Goal: Information Seeking & Learning: Learn about a topic

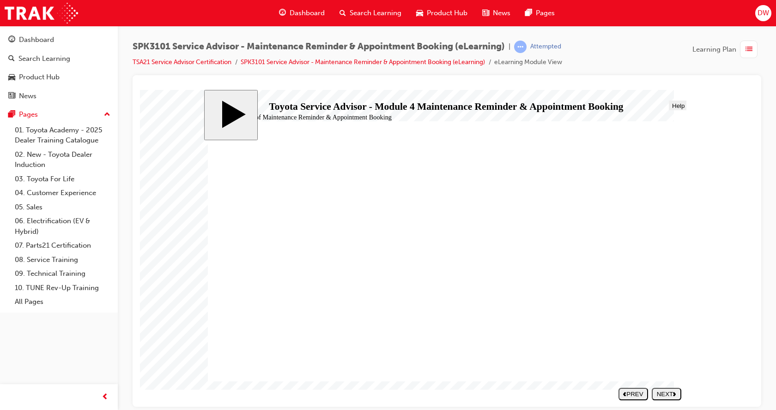
click at [667, 392] on div "NEXT" at bounding box center [666, 394] width 22 height 7
click at [659, 390] on button "NEXT" at bounding box center [666, 394] width 30 height 12
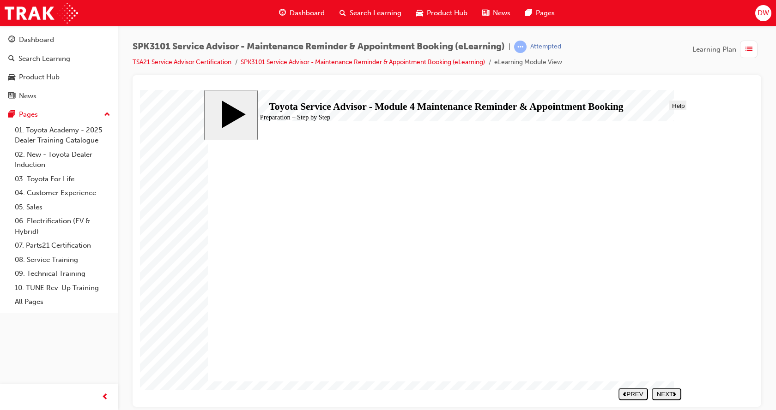
click at [668, 392] on div "NEXT" at bounding box center [666, 394] width 22 height 7
radio input "true"
click at [659, 393] on div "SUBMIT" at bounding box center [667, 394] width 22 height 7
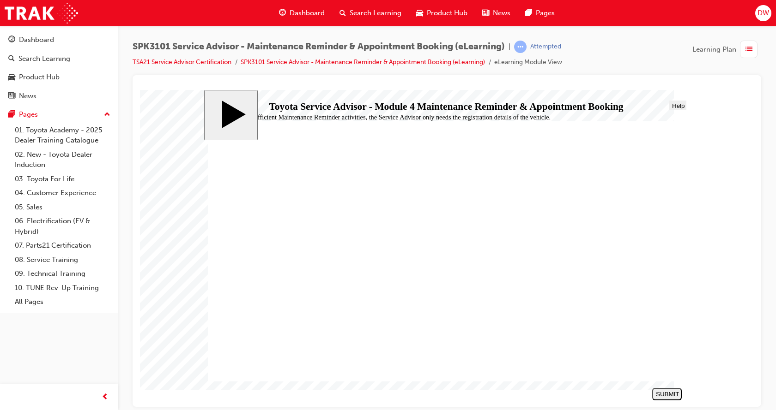
radio input "true"
click at [668, 397] on div "SUBMIT" at bounding box center [667, 394] width 22 height 7
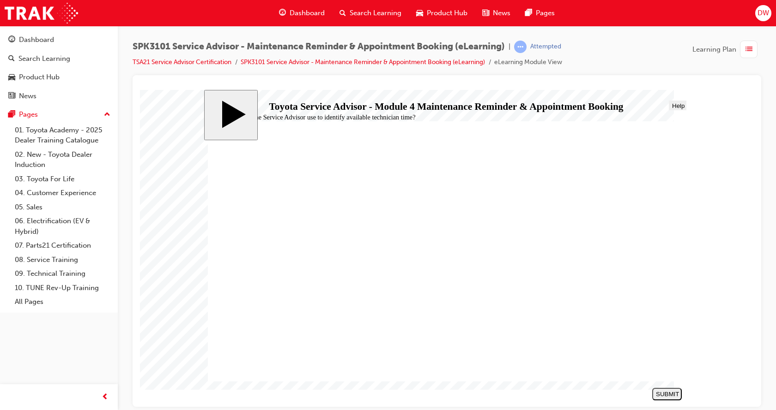
radio input "true"
click at [663, 393] on div "SUBMIT" at bounding box center [667, 394] width 22 height 7
radio input "true"
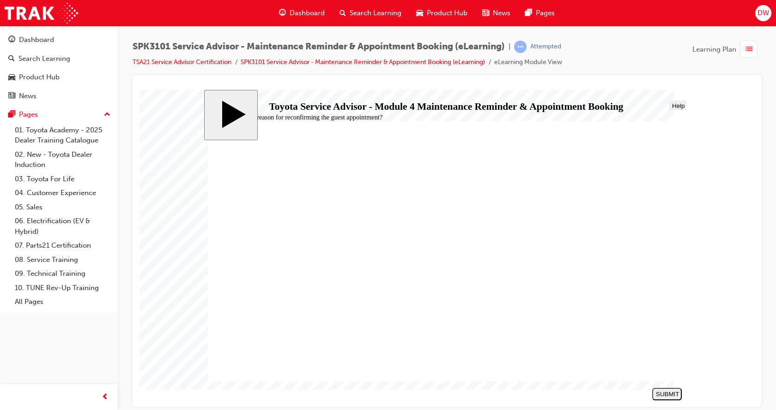
click at [665, 391] on div "SUBMIT" at bounding box center [667, 394] width 22 height 7
radio input "true"
click at [661, 396] on div "SUBMIT" at bounding box center [667, 394] width 22 height 7
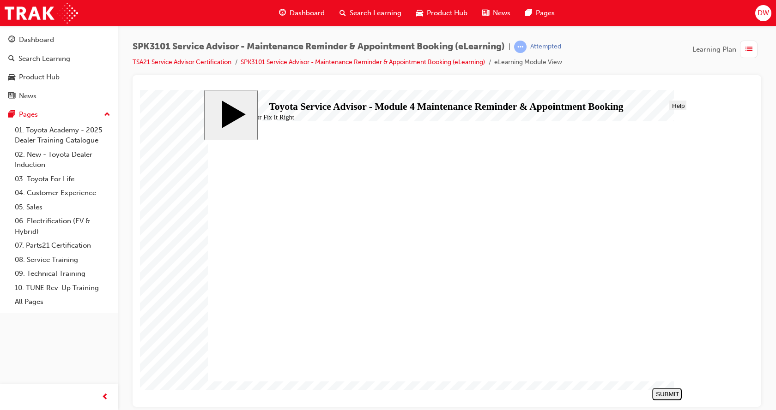
drag, startPoint x: 306, startPoint y: 277, endPoint x: 322, endPoint y: 283, distance: 17.0
radio input "true"
click at [656, 395] on div "SUBMIT" at bounding box center [667, 394] width 22 height 7
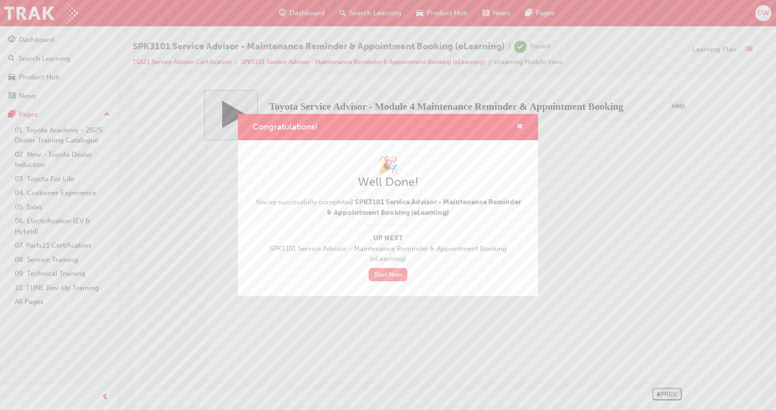
click at [384, 277] on link "Start Now" at bounding box center [387, 274] width 39 height 13
click at [385, 275] on link "Start Now" at bounding box center [387, 274] width 39 height 13
click at [391, 275] on link "Start Now" at bounding box center [387, 274] width 39 height 13
click at [520, 127] on span "cross-icon" at bounding box center [519, 127] width 7 height 8
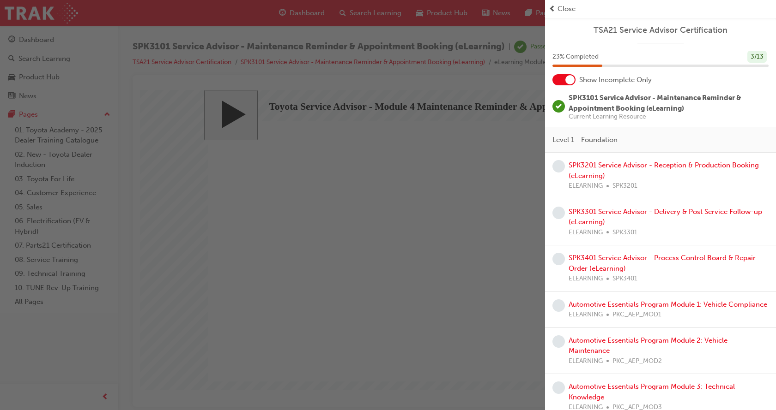
drag, startPoint x: 566, startPoint y: 78, endPoint x: 565, endPoint y: 86, distance: 8.8
click at [566, 78] on div at bounding box center [569, 79] width 9 height 9
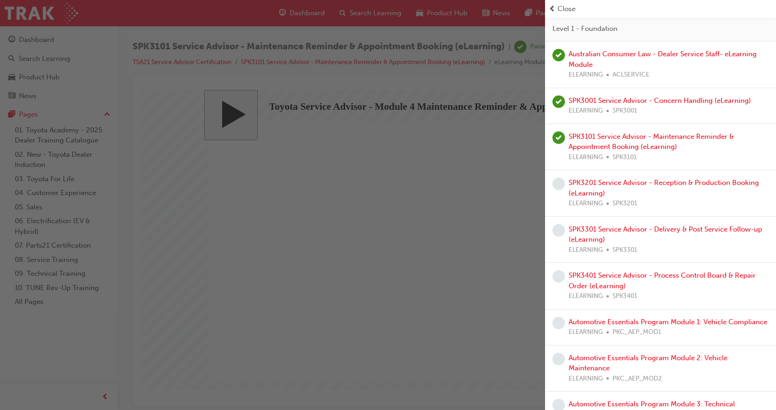
scroll to position [138, 0]
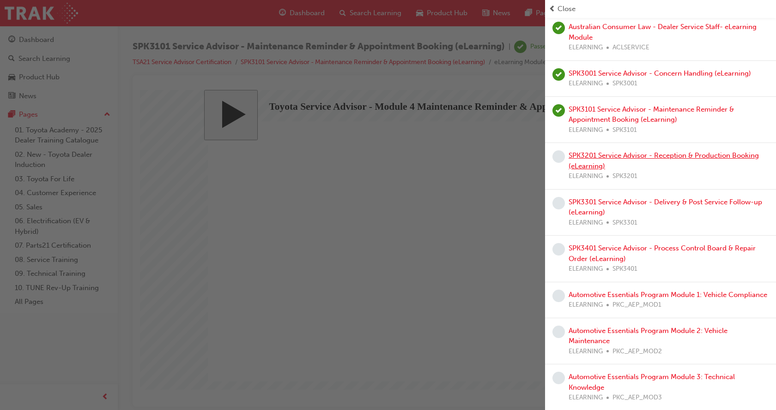
click at [680, 156] on link "SPK3201 Service Advisor - Reception & Production Booking (eLearning)" at bounding box center [663, 160] width 190 height 19
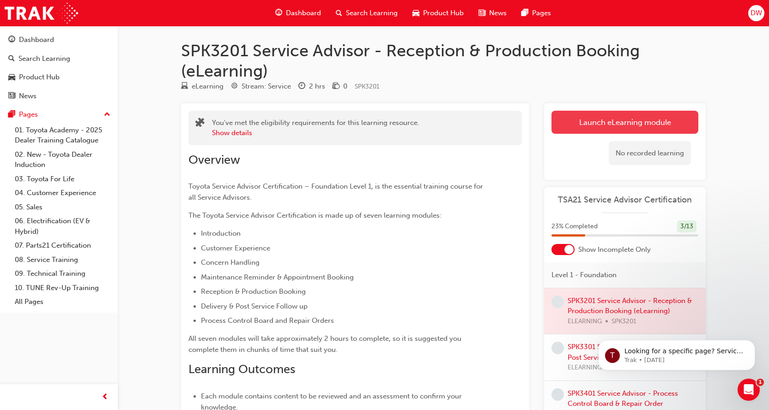
click at [649, 121] on link "Launch eLearning module" at bounding box center [624, 122] width 147 height 23
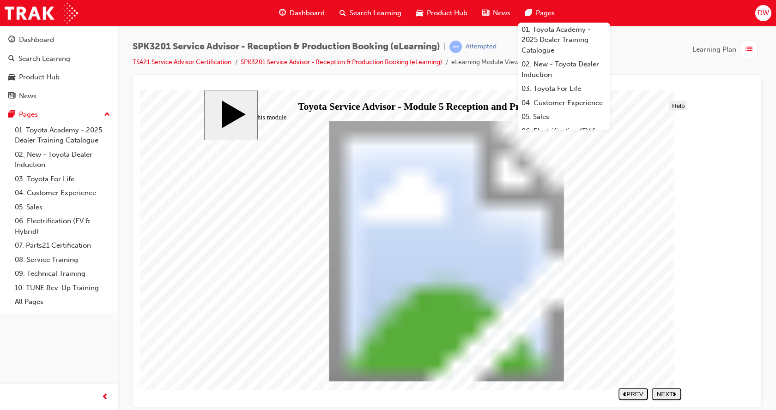
click at [674, 397] on div "NEXT" at bounding box center [666, 394] width 22 height 7
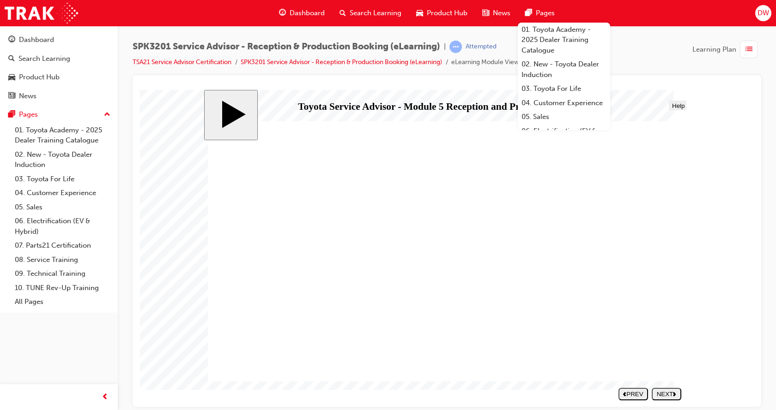
click at [665, 394] on div "NEXT" at bounding box center [666, 394] width 22 height 7
click at [665, 393] on div "NEXT" at bounding box center [666, 394] width 22 height 7
click at [669, 394] on div "NEXT" at bounding box center [666, 394] width 22 height 7
click at [663, 393] on div "NEXT" at bounding box center [666, 394] width 22 height 7
click at [668, 390] on button "NEXT" at bounding box center [666, 394] width 30 height 12
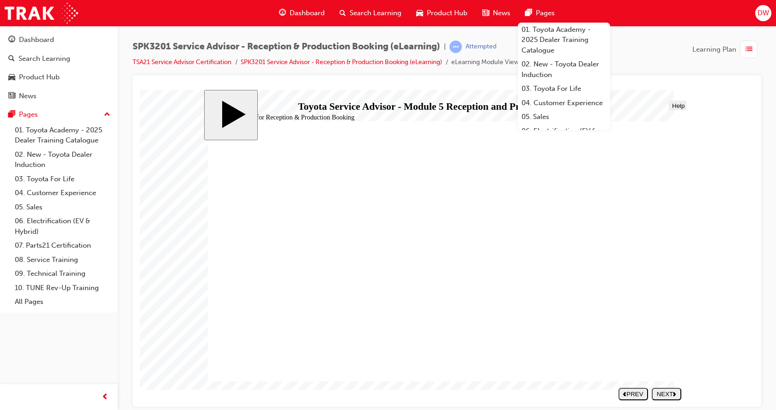
click at [658, 394] on div "NEXT" at bounding box center [666, 394] width 22 height 7
click at [670, 394] on div "NEXT" at bounding box center [666, 394] width 22 height 7
click at [671, 396] on div "NEXT" at bounding box center [666, 394] width 22 height 7
drag, startPoint x: 320, startPoint y: 326, endPoint x: 551, endPoint y: 231, distance: 249.5
drag, startPoint x: 313, startPoint y: 224, endPoint x: 556, endPoint y: 271, distance: 247.3
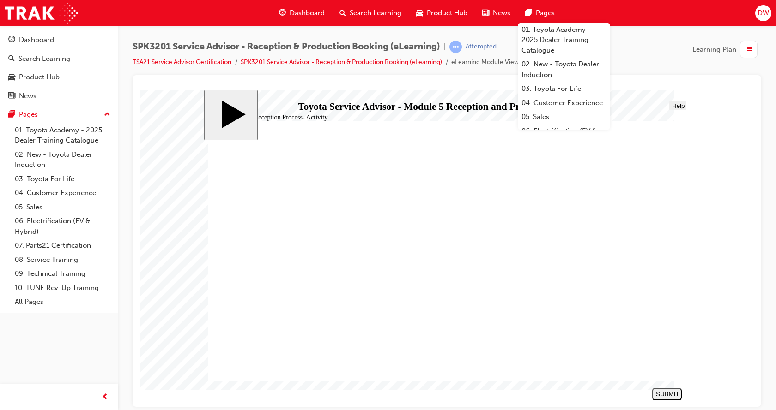
drag, startPoint x: 375, startPoint y: 277, endPoint x: 603, endPoint y: 255, distance: 229.1
drag, startPoint x: 288, startPoint y: 303, endPoint x: 522, endPoint y: 307, distance: 234.1
drag, startPoint x: 307, startPoint y: 253, endPoint x: 550, endPoint y: 323, distance: 253.2
click at [667, 393] on button "SUBMIT" at bounding box center [667, 394] width 30 height 12
click at [666, 392] on div "NEXT" at bounding box center [666, 394] width 22 height 7
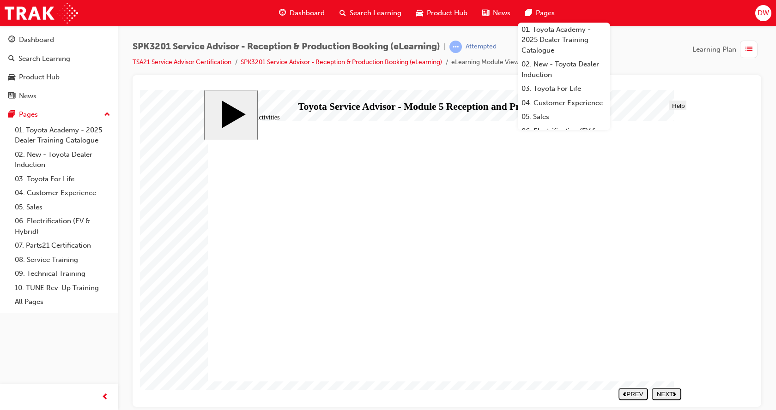
drag, startPoint x: 618, startPoint y: 338, endPoint x: 631, endPoint y: 351, distance: 18.0
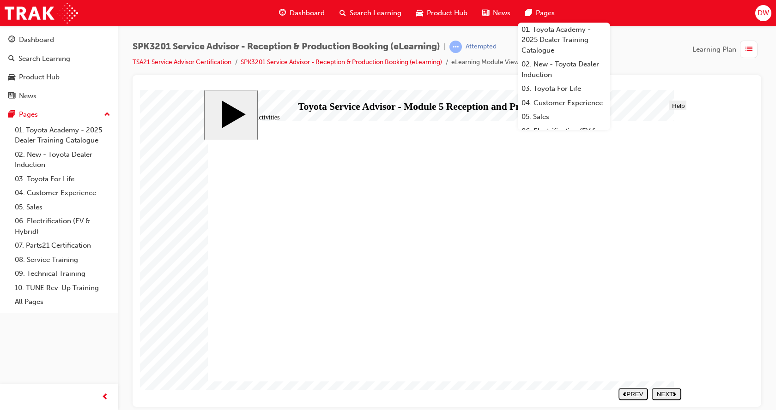
click at [673, 394] on icon "next" at bounding box center [674, 393] width 3 height 5
radio input "true"
click at [669, 398] on button "SUBMIT" at bounding box center [667, 394] width 30 height 12
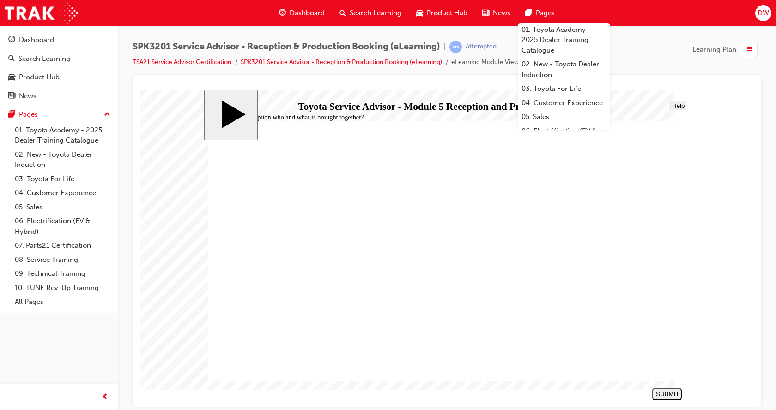
radio input "true"
click at [671, 395] on div "SUBMIT" at bounding box center [667, 394] width 22 height 7
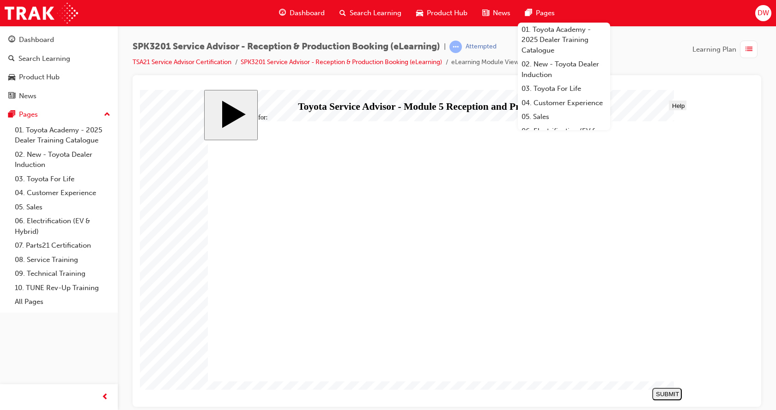
click at [747, 46] on span "list-icon" at bounding box center [748, 50] width 7 height 12
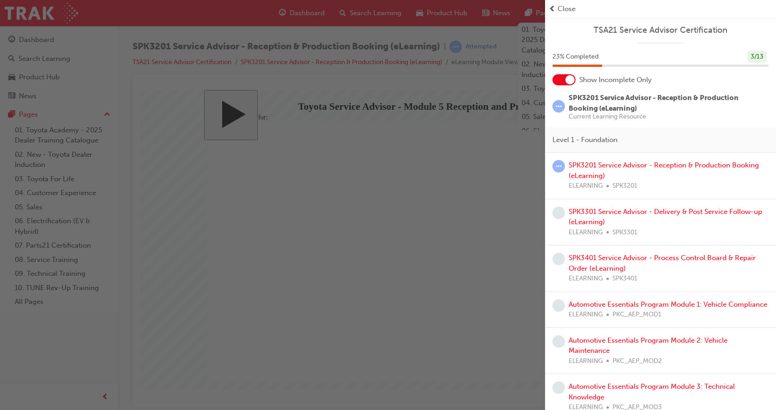
click at [567, 75] on div at bounding box center [563, 79] width 23 height 11
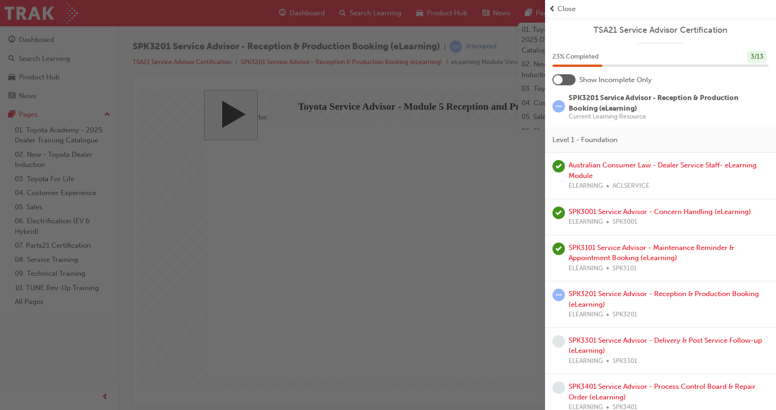
click at [556, 10] on div "Close" at bounding box center [659, 9] width 223 height 11
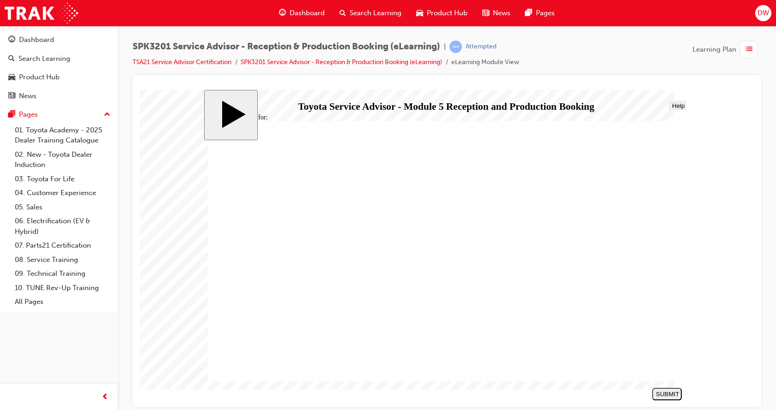
radio input "true"
click at [668, 391] on div "SUBMIT" at bounding box center [667, 394] width 22 height 7
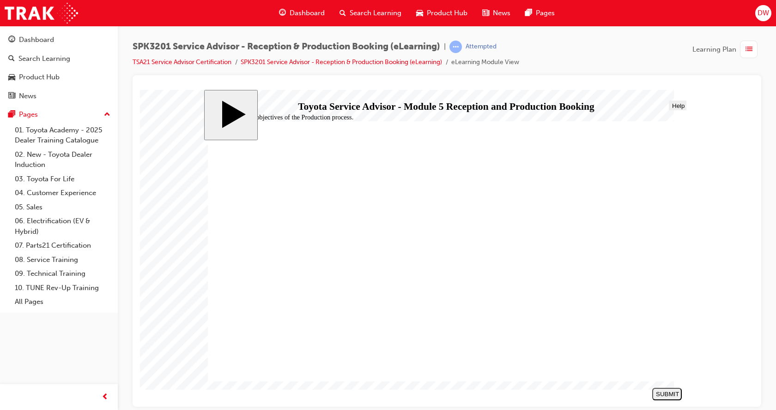
radio input "true"
click at [670, 392] on div "SUBMIT" at bounding box center [667, 394] width 22 height 7
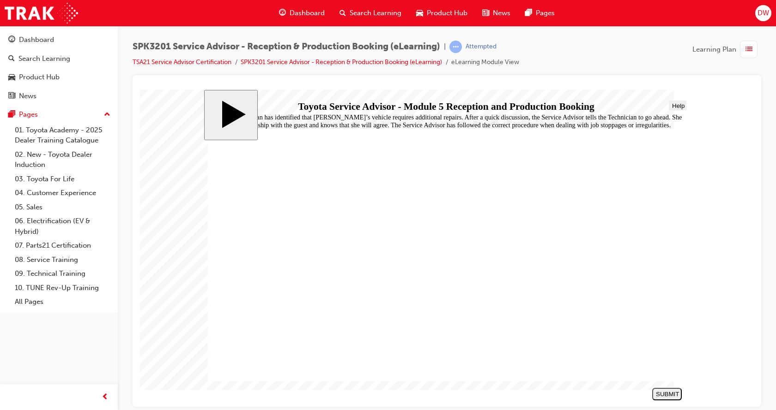
radio input "true"
click at [664, 396] on div "SUBMIT" at bounding box center [667, 394] width 22 height 7
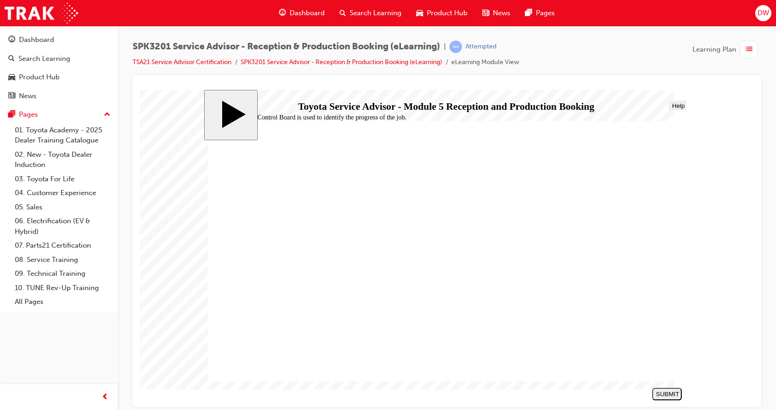
radio input "true"
drag, startPoint x: 675, startPoint y: 391, endPoint x: 670, endPoint y: 391, distance: 5.6
click at [672, 391] on button "SUBMIT" at bounding box center [667, 394] width 30 height 12
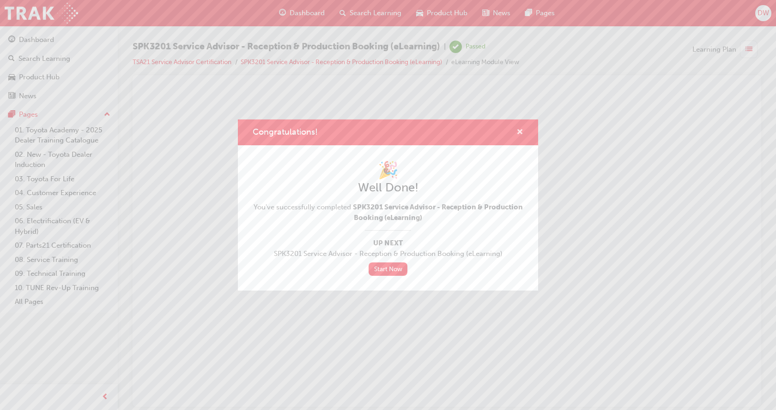
click at [519, 130] on span "cross-icon" at bounding box center [519, 133] width 7 height 8
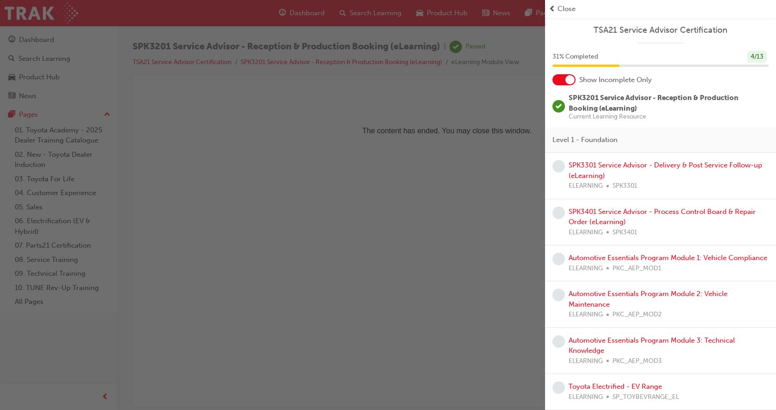
click at [574, 73] on div "31 % Completed 4 / 13" at bounding box center [660, 63] width 231 height 24
click at [571, 80] on div at bounding box center [569, 79] width 9 height 9
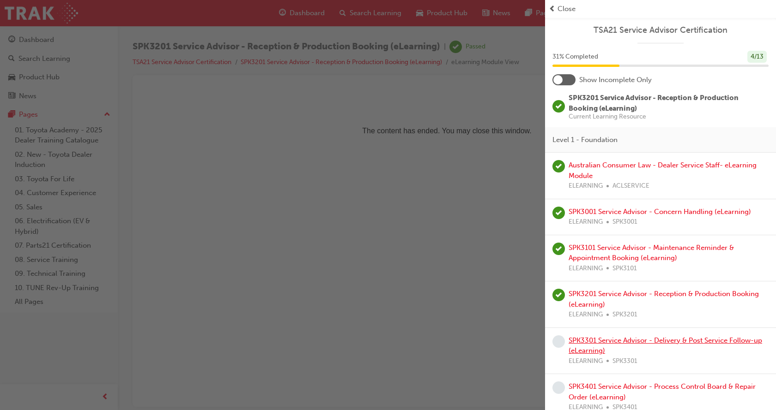
click at [587, 344] on link "SPK3301 Service Advisor - Delivery & Post Service Follow-up (eLearning)" at bounding box center [664, 346] width 193 height 19
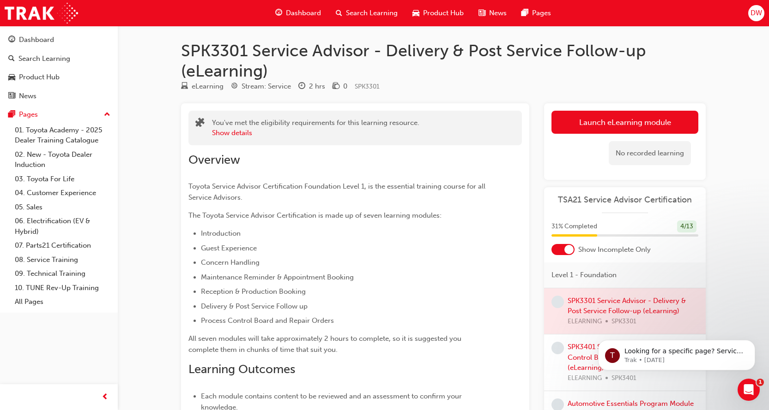
click at [563, 249] on div at bounding box center [562, 249] width 23 height 11
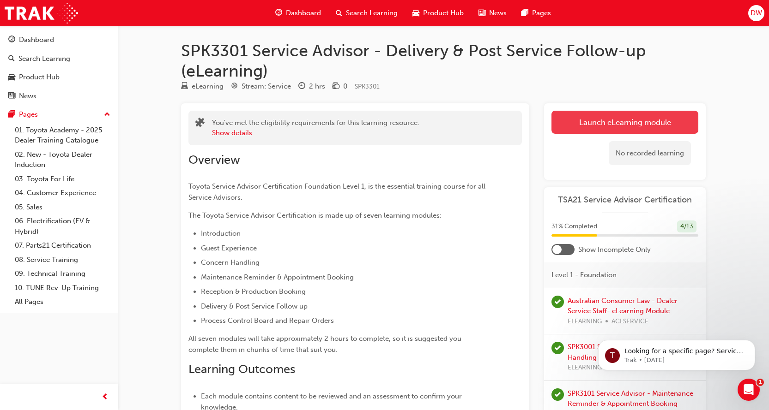
click at [593, 118] on link "Launch eLearning module" at bounding box center [624, 122] width 147 height 23
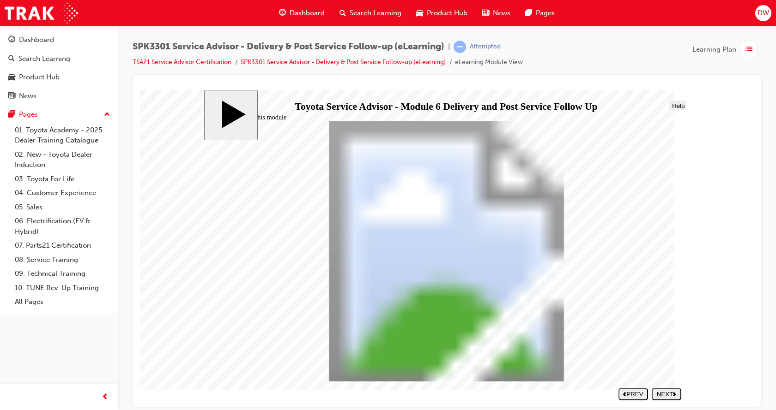
click at [661, 392] on div "NEXT" at bounding box center [666, 394] width 22 height 7
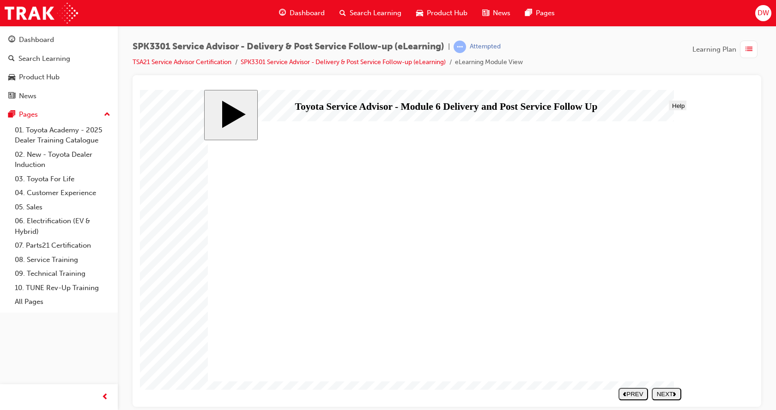
click at [661, 396] on div "NEXT" at bounding box center [666, 394] width 22 height 7
click at [668, 392] on div "NEXT" at bounding box center [666, 394] width 22 height 7
drag, startPoint x: 453, startPoint y: 191, endPoint x: 459, endPoint y: 189, distance: 5.8
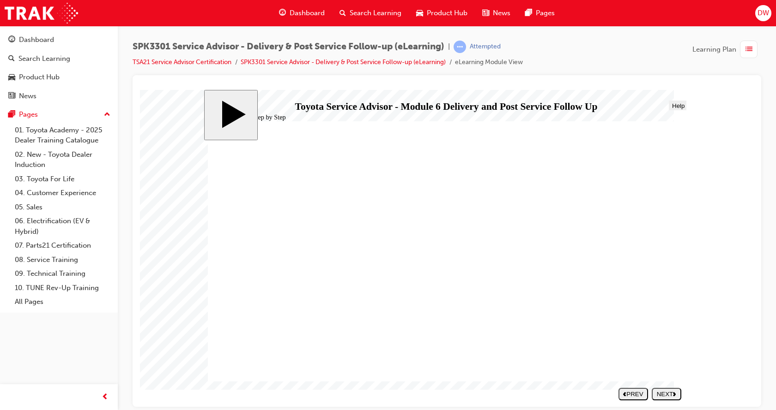
click at [669, 394] on div "NEXT" at bounding box center [666, 394] width 22 height 7
click at [668, 395] on div "NEXT" at bounding box center [666, 394] width 22 height 7
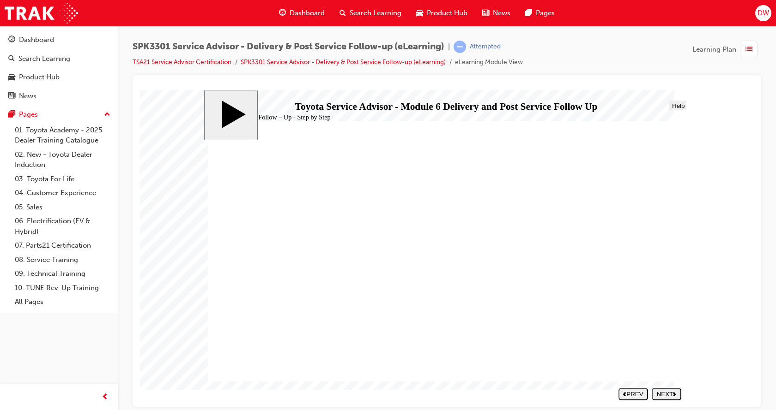
click at [670, 394] on div "NEXT" at bounding box center [666, 394] width 22 height 7
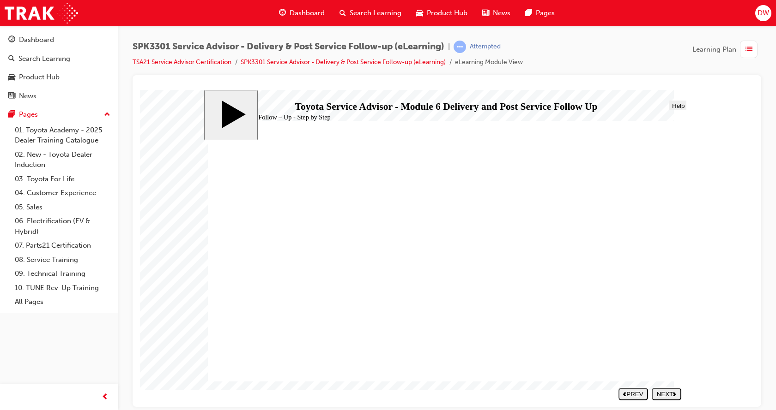
click at [667, 393] on div "NEXT" at bounding box center [666, 394] width 22 height 7
drag, startPoint x: 381, startPoint y: 235, endPoint x: 371, endPoint y: 260, distance: 27.3
drag, startPoint x: 413, startPoint y: 321, endPoint x: 414, endPoint y: 327, distance: 5.6
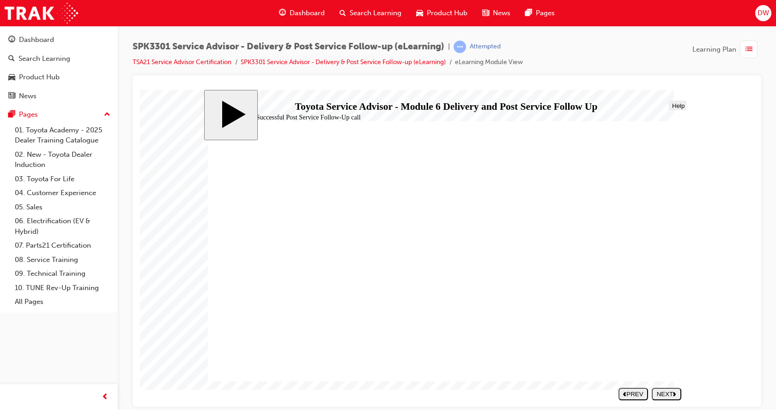
drag, startPoint x: 536, startPoint y: 277, endPoint x: 535, endPoint y: 283, distance: 6.5
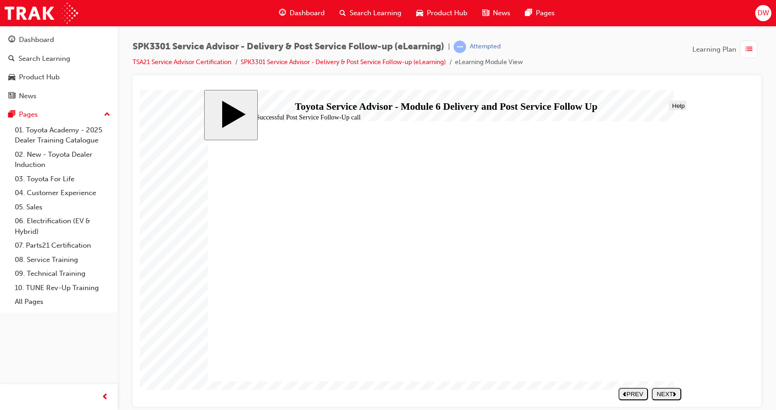
click at [672, 396] on div "NEXT" at bounding box center [666, 394] width 22 height 7
drag, startPoint x: 307, startPoint y: 313, endPoint x: 534, endPoint y: 208, distance: 250.5
drag, startPoint x: 339, startPoint y: 237, endPoint x: 579, endPoint y: 236, distance: 240.1
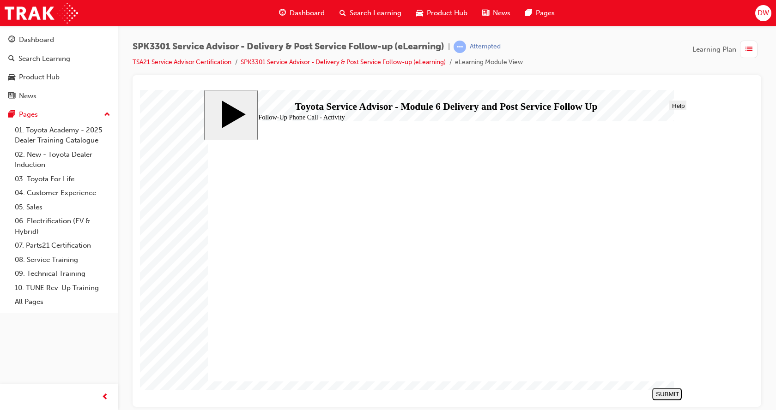
drag, startPoint x: 337, startPoint y: 256, endPoint x: 583, endPoint y: 256, distance: 245.1
drag, startPoint x: 370, startPoint y: 262, endPoint x: 567, endPoint y: 259, distance: 197.1
drag, startPoint x: 340, startPoint y: 289, endPoint x: 576, endPoint y: 259, distance: 238.3
drag, startPoint x: 279, startPoint y: 255, endPoint x: 519, endPoint y: 284, distance: 241.8
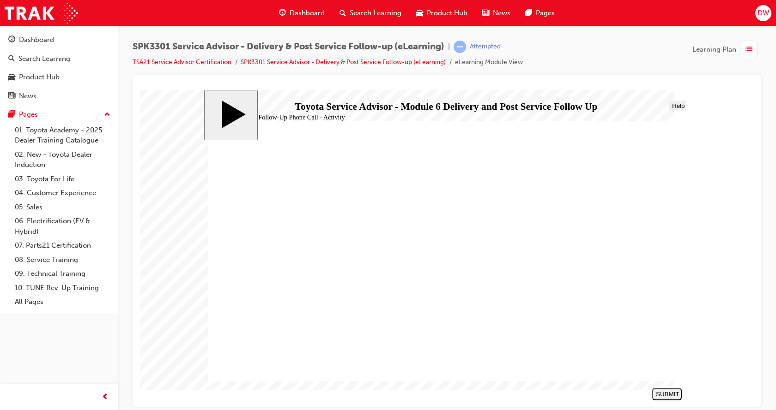
drag, startPoint x: 334, startPoint y: 333, endPoint x: 575, endPoint y: 306, distance: 242.0
drag, startPoint x: 337, startPoint y: 271, endPoint x: 573, endPoint y: 326, distance: 241.9
click at [681, 392] on button "SUBMIT" at bounding box center [667, 394] width 30 height 12
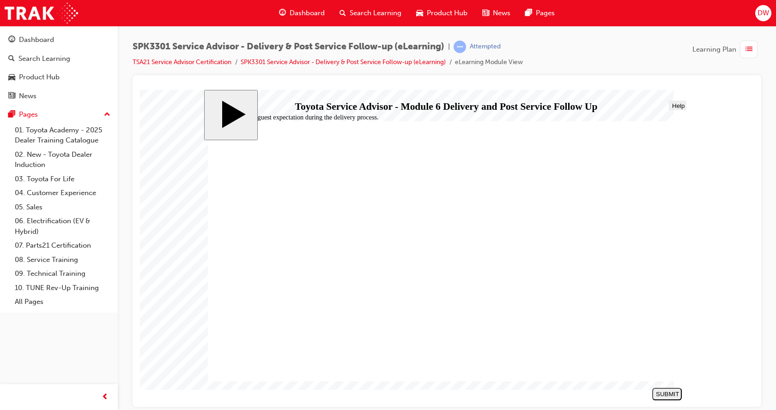
radio input "true"
click at [671, 395] on div "SUBMIT" at bounding box center [667, 394] width 22 height 7
drag, startPoint x: 277, startPoint y: 252, endPoint x: 288, endPoint y: 251, distance: 10.6
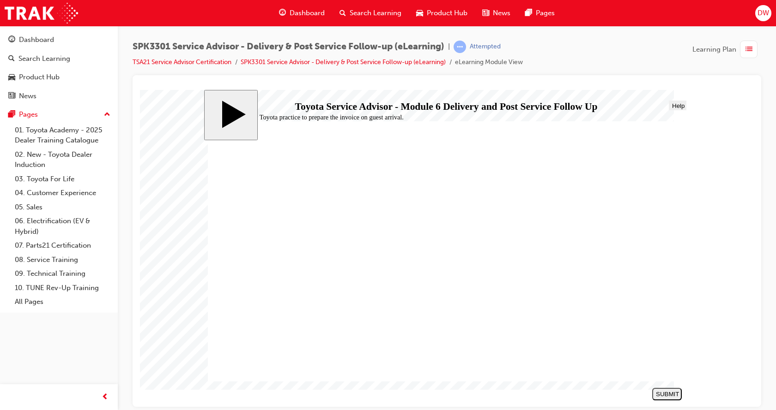
radio input "true"
click at [678, 395] on div "SUBMIT" at bounding box center [667, 394] width 22 height 7
drag, startPoint x: 391, startPoint y: 352, endPoint x: 391, endPoint y: 343, distance: 9.7
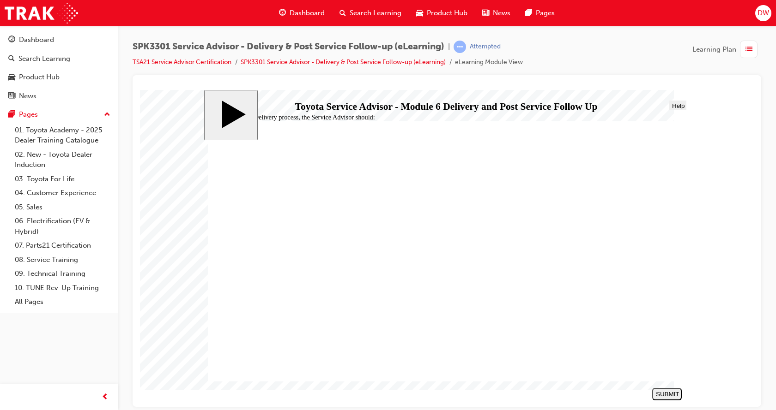
radio input "true"
click at [667, 394] on div "SUBMIT" at bounding box center [667, 394] width 22 height 7
drag, startPoint x: 336, startPoint y: 245, endPoint x: 378, endPoint y: 243, distance: 41.6
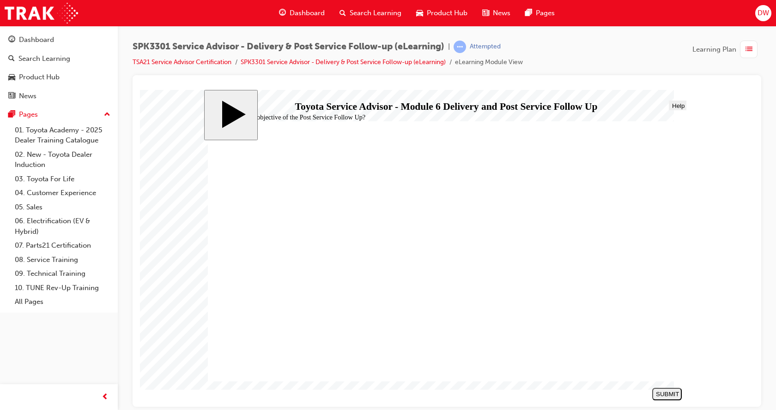
radio input "true"
click at [668, 396] on div "SUBMIT" at bounding box center [667, 394] width 22 height 7
drag, startPoint x: 281, startPoint y: 217, endPoint x: 290, endPoint y: 225, distance: 12.4
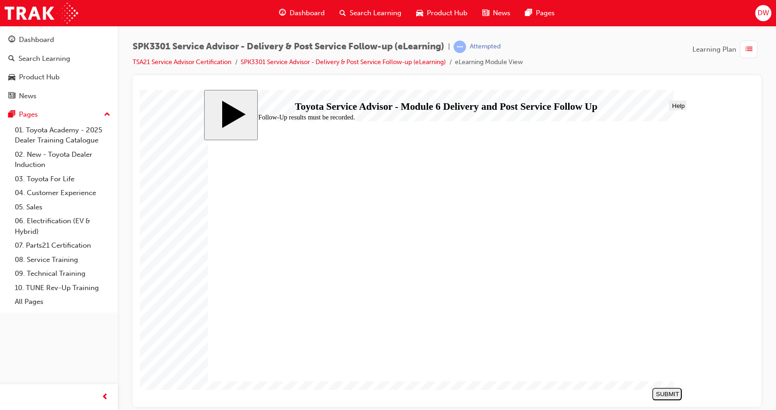
radio input "true"
click at [677, 395] on div "SUBMIT" at bounding box center [667, 394] width 22 height 7
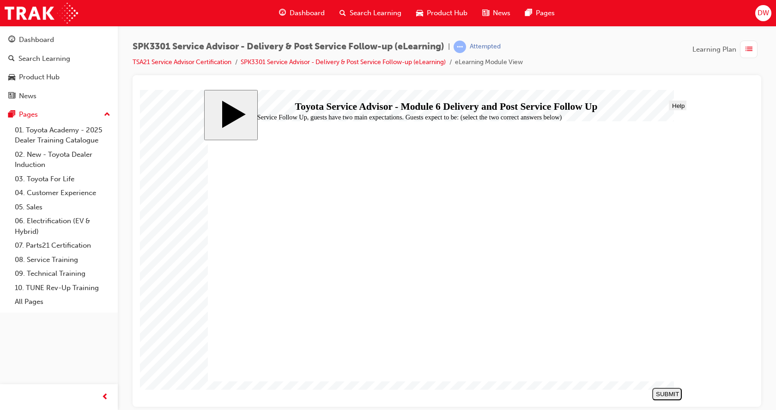
checkbox input "true"
click at [677, 392] on div "SUBMIT" at bounding box center [667, 394] width 22 height 7
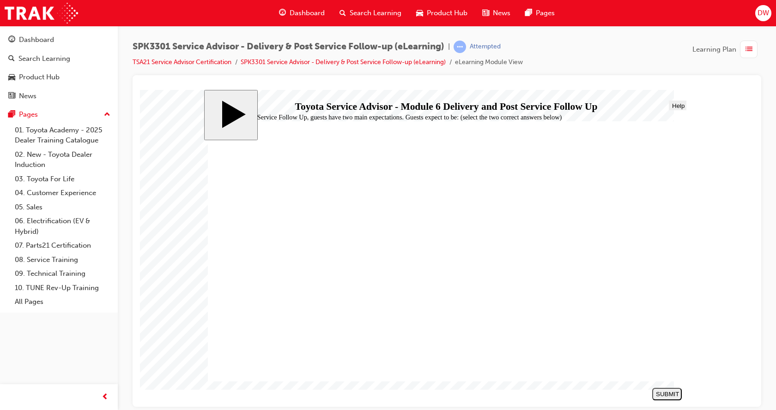
radio input "true"
click at [673, 392] on div "SUBMIT" at bounding box center [667, 394] width 22 height 7
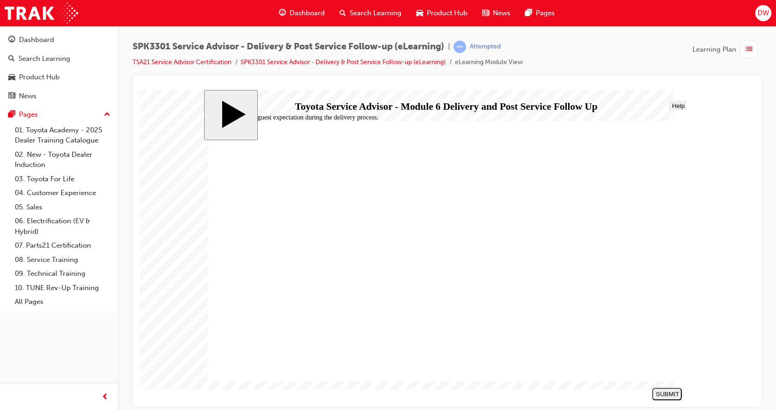
radio input "true"
click at [668, 395] on div "SUBMIT" at bounding box center [667, 394] width 22 height 7
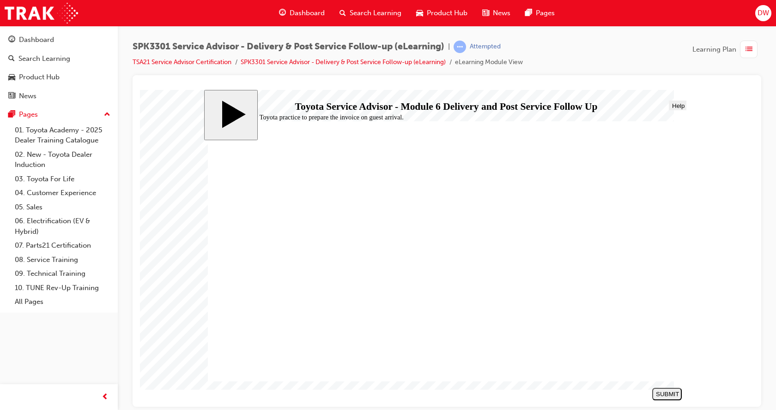
radio input "true"
click at [671, 396] on div "SUBMIT" at bounding box center [667, 394] width 22 height 7
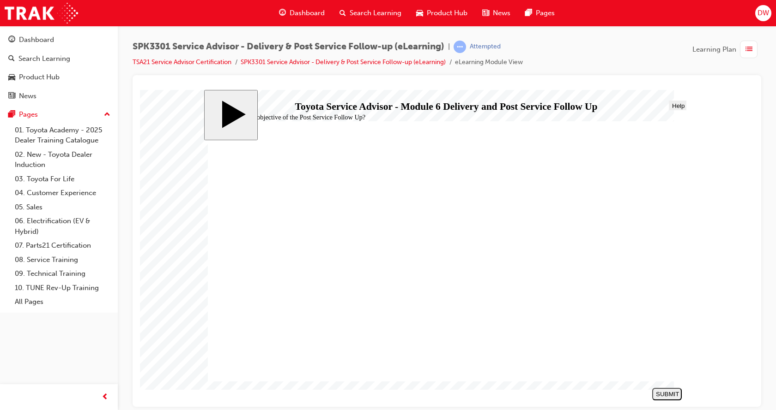
radio input "true"
click at [667, 390] on button "SUBMIT" at bounding box center [667, 394] width 30 height 12
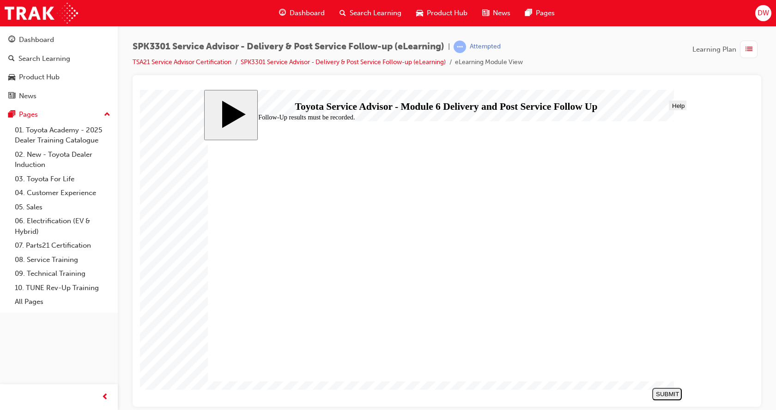
radio input "true"
click at [667, 391] on div "SUBMIT" at bounding box center [667, 394] width 22 height 7
checkbox input "true"
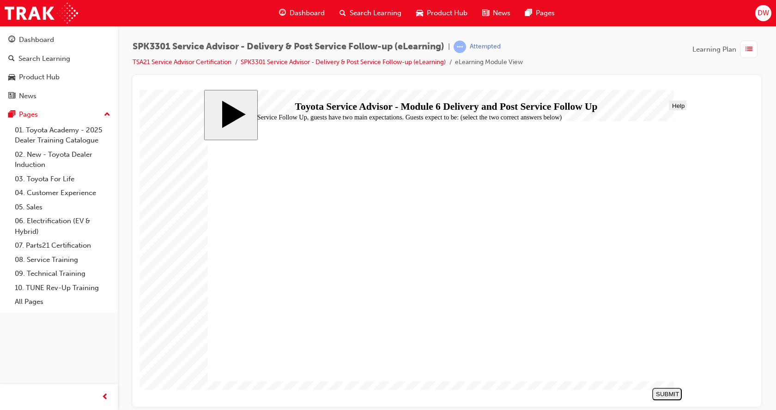
checkbox input "true"
click at [670, 393] on div "SUBMIT" at bounding box center [667, 394] width 22 height 7
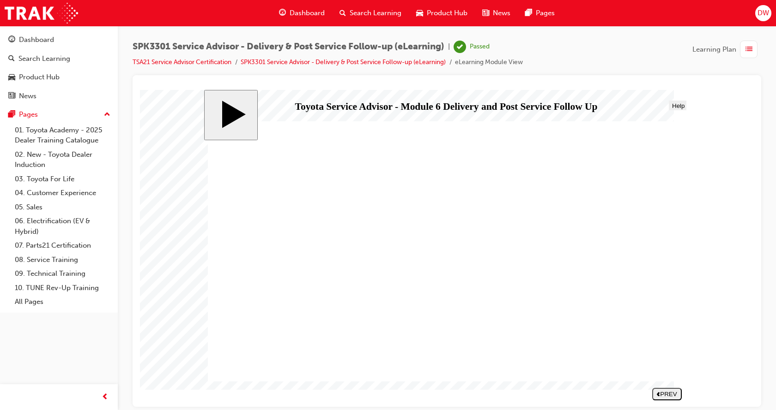
click at [751, 51] on span "list-icon" at bounding box center [748, 50] width 7 height 12
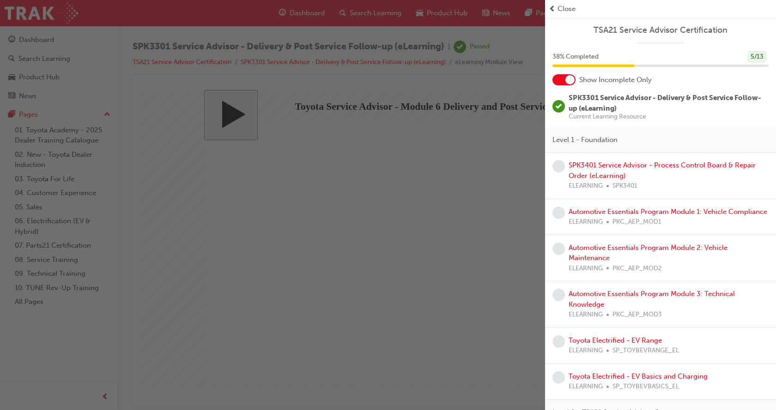
click at [567, 82] on div at bounding box center [569, 79] width 9 height 9
